Goal: Information Seeking & Learning: Learn about a topic

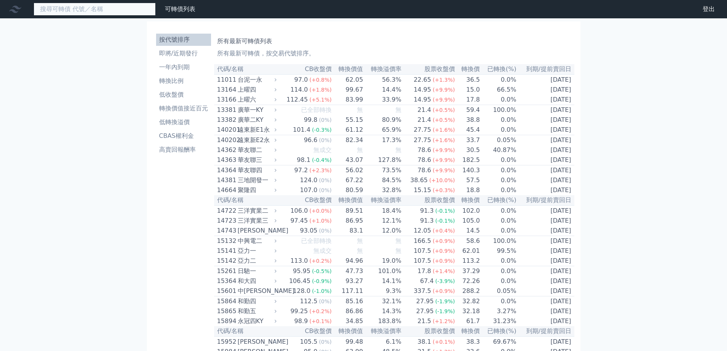
click at [130, 9] on input at bounding box center [95, 9] width 122 height 13
click at [278, 80] on icon at bounding box center [275, 79] width 5 height 5
click at [194, 55] on li "即將/近期發行" at bounding box center [183, 53] width 55 height 9
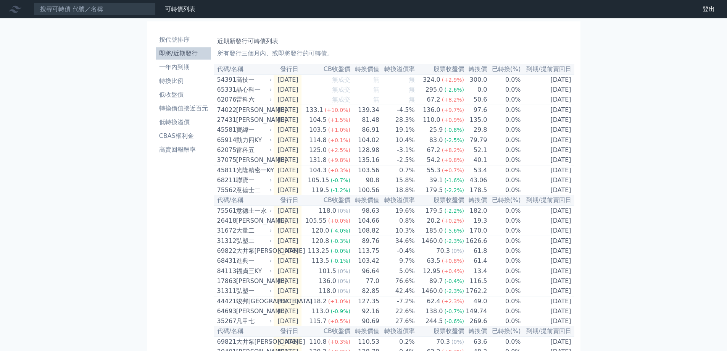
click at [193, 14] on div "可轉債列表 財務數據" at bounding box center [99, 9] width 198 height 13
click at [186, 7] on link "可轉債列表" at bounding box center [180, 8] width 31 height 7
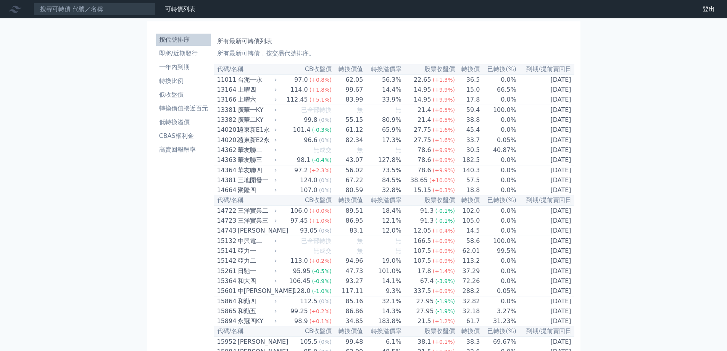
drag, startPoint x: 133, startPoint y: 16, endPoint x: 132, endPoint y: 11, distance: 5.4
click at [133, 15] on nav "可轉債列表 財務數據 可轉債列表 財務數據 登出 登出" at bounding box center [363, 9] width 727 height 18
click at [254, 81] on div "台泥一永" at bounding box center [256, 79] width 37 height 9
click at [275, 80] on div "台泥一永" at bounding box center [256, 79] width 37 height 9
click at [276, 81] on div "11011 台泥一永" at bounding box center [247, 79] width 61 height 9
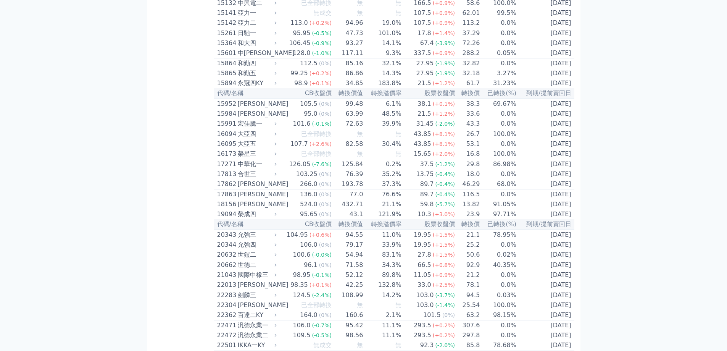
scroll to position [229, 0]
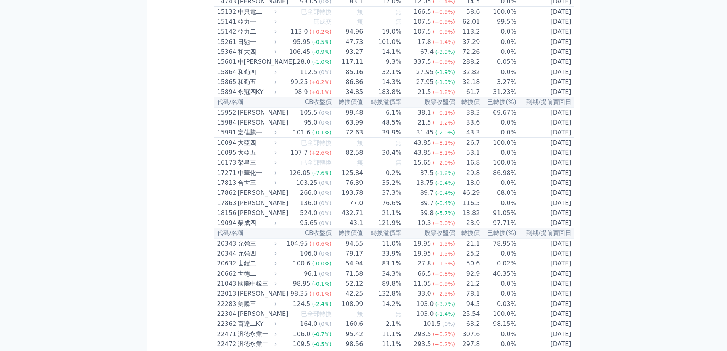
click at [278, 167] on div "16173 榮星三" at bounding box center [247, 162] width 61 height 9
drag, startPoint x: 279, startPoint y: 190, endPoint x: 277, endPoint y: 202, distance: 11.5
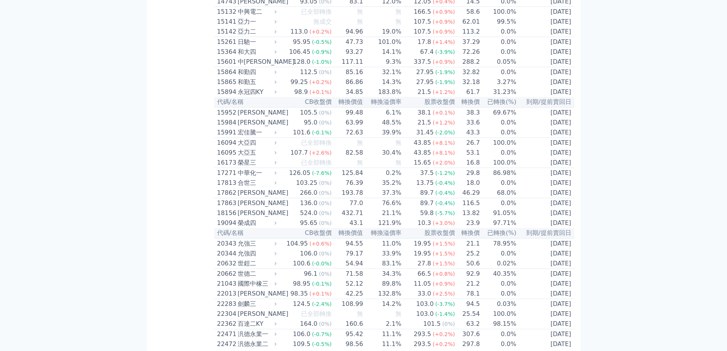
click at [275, 217] on div "[PERSON_NAME]" at bounding box center [256, 212] width 37 height 9
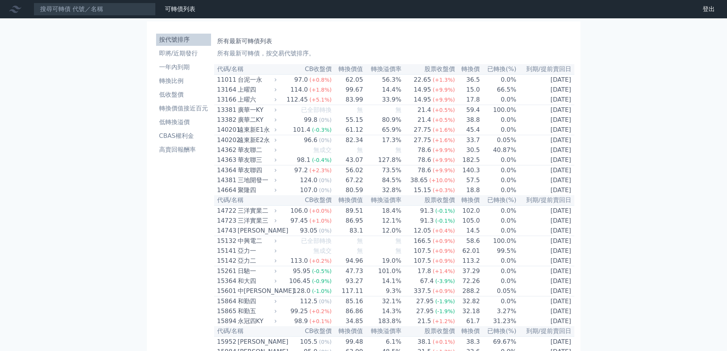
click at [187, 143] on ul "按代號排序 即將/近期發行 一年內到期 轉換比例 低收盤價 轉換價值接近百元 低轉換溢價 CBAS權利金 高賣回報酬率" at bounding box center [183, 95] width 55 height 122
click at [186, 148] on li "高賣回報酬率" at bounding box center [183, 149] width 55 height 9
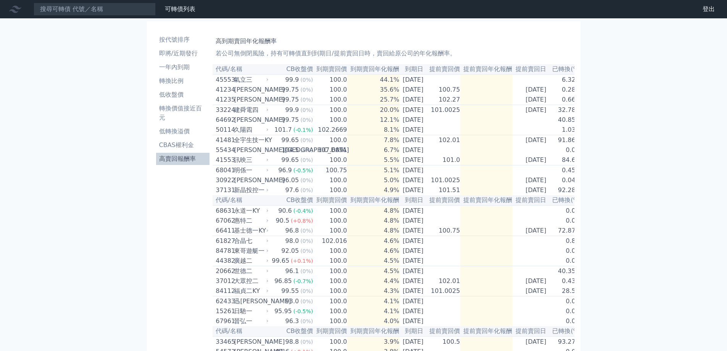
click at [264, 130] on div "久陽四" at bounding box center [250, 129] width 33 height 9
click at [265, 132] on icon at bounding box center [267, 129] width 5 height 5
click at [264, 133] on div "50114 久陽四" at bounding box center [242, 129] width 54 height 9
click at [263, 133] on div "久陽四" at bounding box center [250, 129] width 33 height 9
drag, startPoint x: 263, startPoint y: 133, endPoint x: 331, endPoint y: 53, distance: 104.2
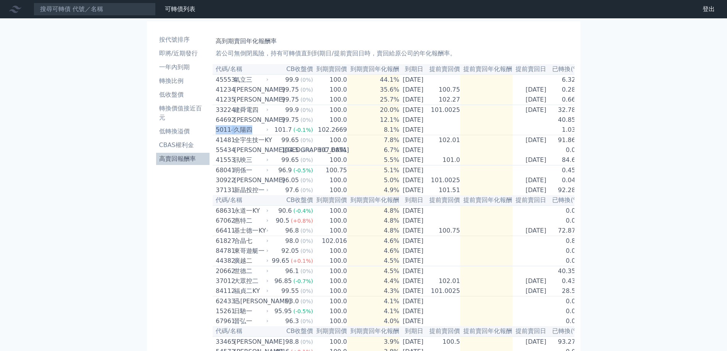
click at [263, 133] on div "久陽四" at bounding box center [250, 129] width 33 height 9
drag, startPoint x: 408, startPoint y: 35, endPoint x: 462, endPoint y: 2, distance: 64.2
click at [409, 34] on div "高到期賣回年化報酬率 若公司無倒閉風險，持有可轉債直到到期日/提前賣回日時，賣回給原公司的年化報酬率。" at bounding box center [392, 46] width 355 height 24
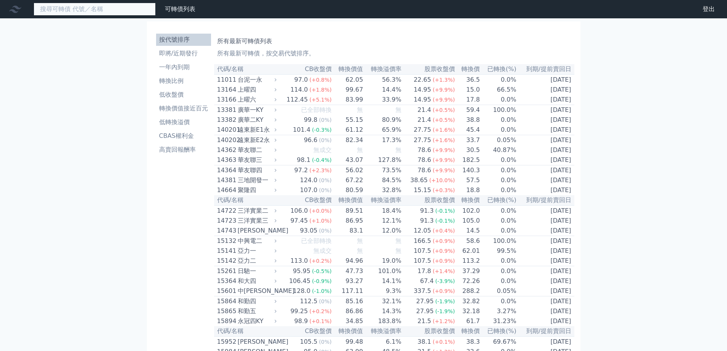
click at [137, 11] on input at bounding box center [95, 9] width 122 height 13
click at [270, 70] on th "代碼/名稱" at bounding box center [246, 69] width 64 height 10
click at [277, 84] on div "11011 台泥一永" at bounding box center [247, 79] width 61 height 9
click at [278, 94] on div "13164 上曜四" at bounding box center [247, 89] width 61 height 9
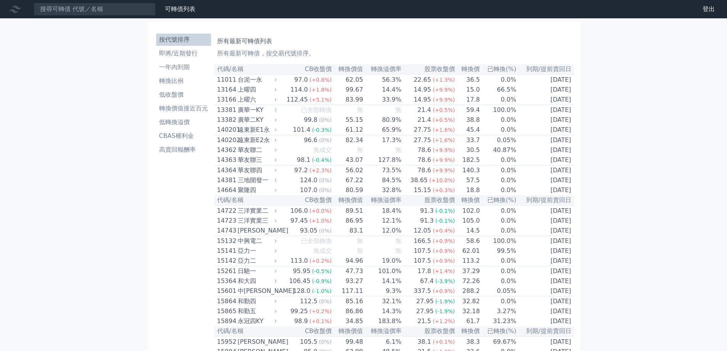
click at [277, 98] on div "13166 上曜六" at bounding box center [247, 99] width 61 height 9
click at [275, 98] on div "上曜六" at bounding box center [256, 99] width 37 height 9
click at [275, 99] on div "上曜六" at bounding box center [256, 99] width 37 height 9
click at [276, 100] on div "13166 上曜六" at bounding box center [247, 99] width 61 height 9
click at [190, 71] on li "一年內到期" at bounding box center [183, 67] width 55 height 9
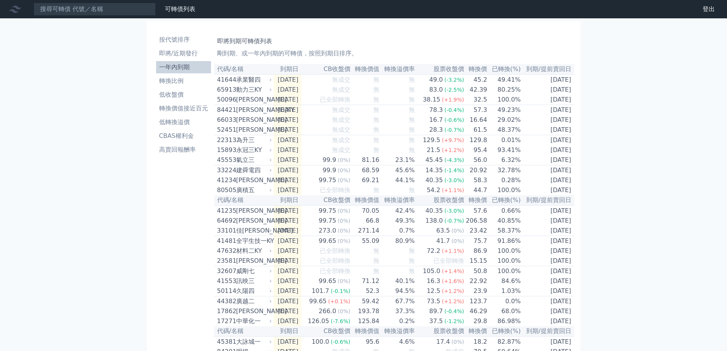
click at [234, 82] on div "41644 承業醫四" at bounding box center [242, 79] width 51 height 9
click at [262, 92] on div "動力三KY" at bounding box center [253, 89] width 34 height 9
click at [265, 94] on div "動力三KY" at bounding box center [253, 89] width 34 height 9
click at [186, 76] on li "轉換比例" at bounding box center [183, 80] width 55 height 9
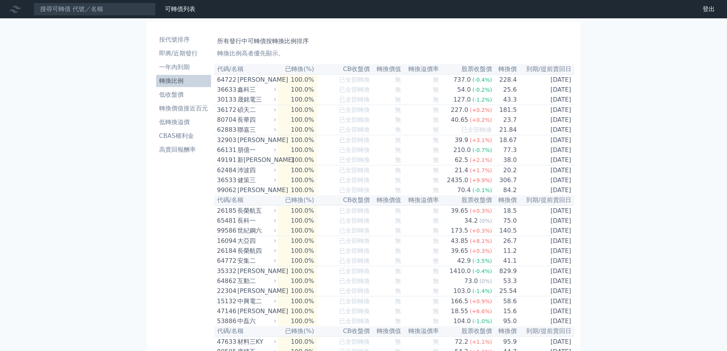
click at [182, 50] on li "即將/近期發行" at bounding box center [183, 53] width 55 height 9
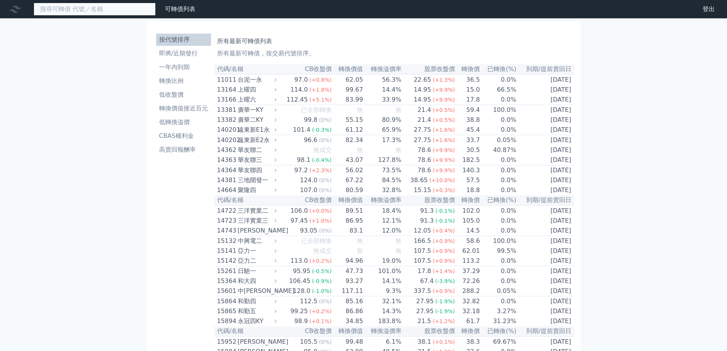
click at [127, 14] on input at bounding box center [95, 9] width 122 height 13
drag, startPoint x: 263, startPoint y: 70, endPoint x: 270, endPoint y: 75, distance: 9.1
click at [264, 71] on th "代碼/名稱" at bounding box center [246, 69] width 64 height 10
drag, startPoint x: 274, startPoint y: 78, endPoint x: 279, endPoint y: 83, distance: 6.5
click at [275, 79] on div "台泥一永" at bounding box center [256, 79] width 37 height 9
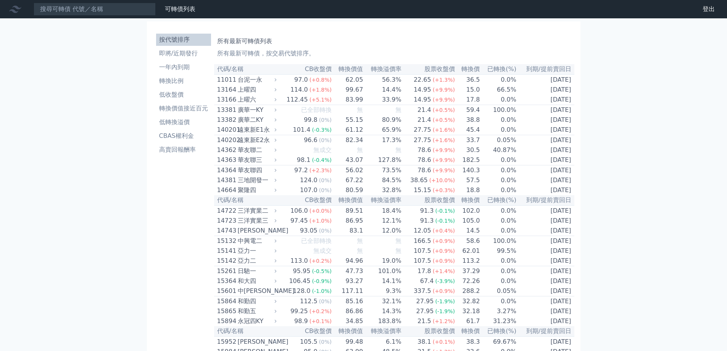
drag, startPoint x: 281, startPoint y: 85, endPoint x: 278, endPoint y: 91, distance: 6.8
click at [281, 85] on tr "11011 台泥一永 97.0 (+0.8%) 62.05 56.3% 22.65 (+1.3%) 36.5 0.0% [DATE]" at bounding box center [394, 79] width 360 height 10
click at [278, 92] on icon at bounding box center [275, 89] width 5 height 5
